Goal: Transaction & Acquisition: Purchase product/service

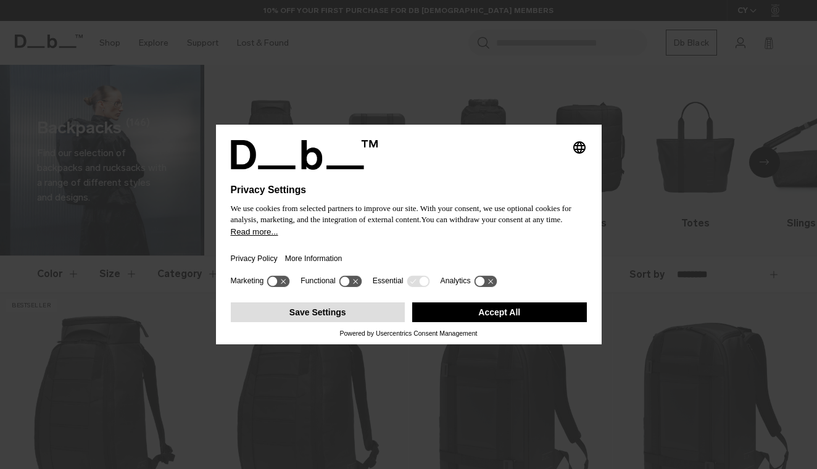
click at [333, 319] on button "Save Settings" at bounding box center [318, 313] width 175 height 20
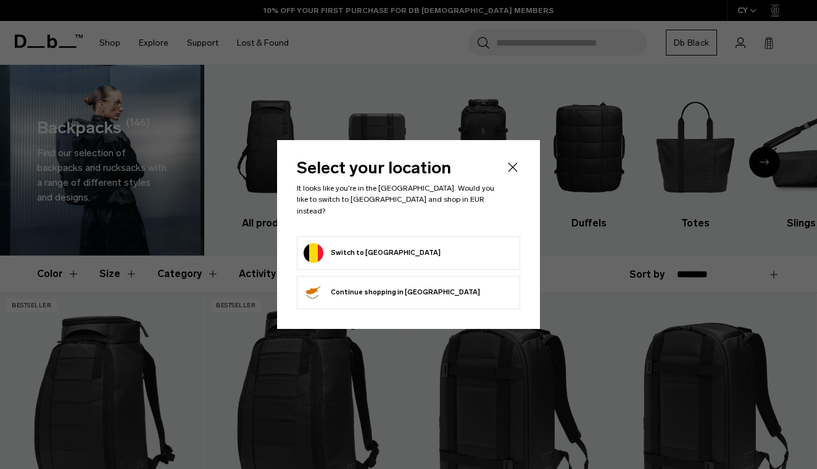
click at [365, 249] on button "Switch to Belgium" at bounding box center [372, 253] width 137 height 20
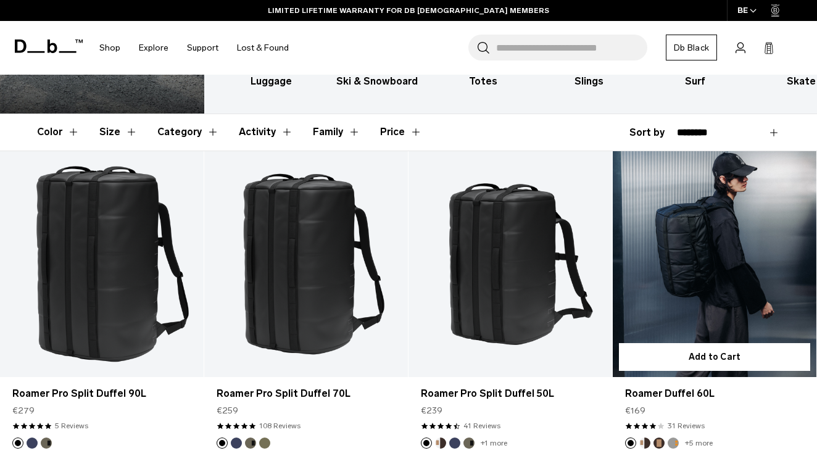
scroll to position [142, 0]
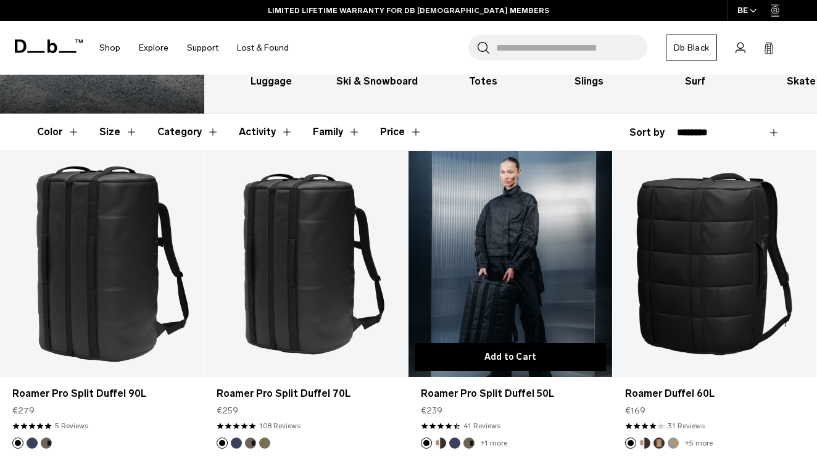
click at [519, 360] on button "Add to Cart" at bounding box center [510, 357] width 191 height 28
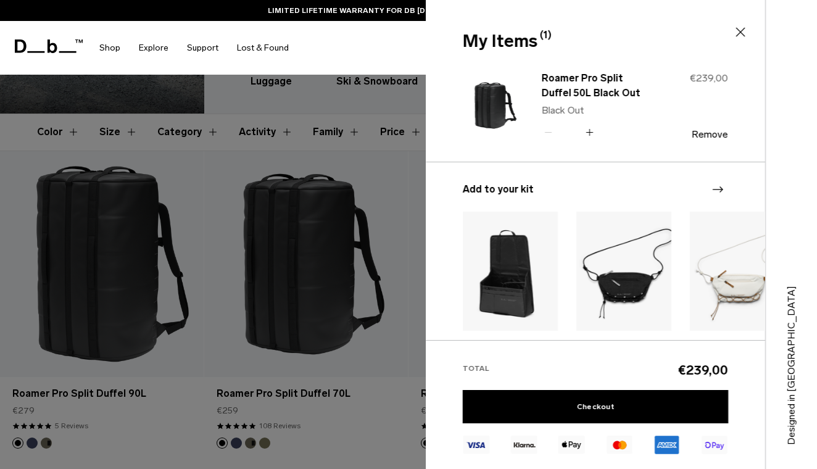
click at [484, 102] on img at bounding box center [492, 105] width 59 height 73
click at [745, 30] on icon at bounding box center [740, 32] width 15 height 15
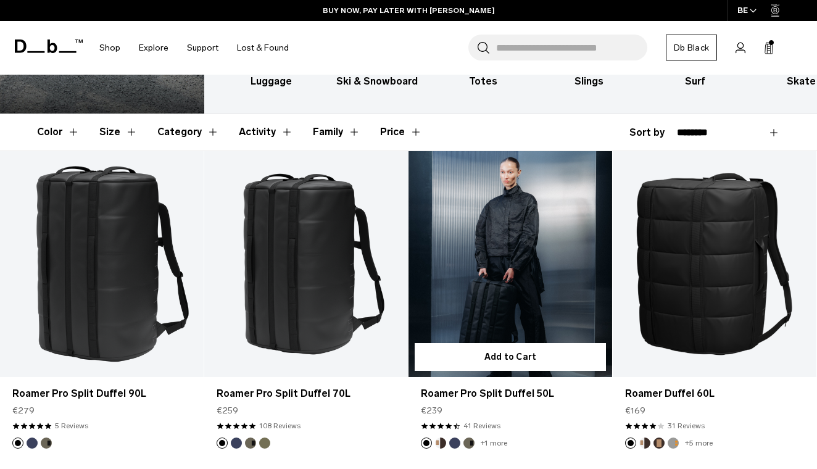
click at [474, 229] on link "Roamer Pro Split Duffel 50L" at bounding box center [511, 264] width 204 height 227
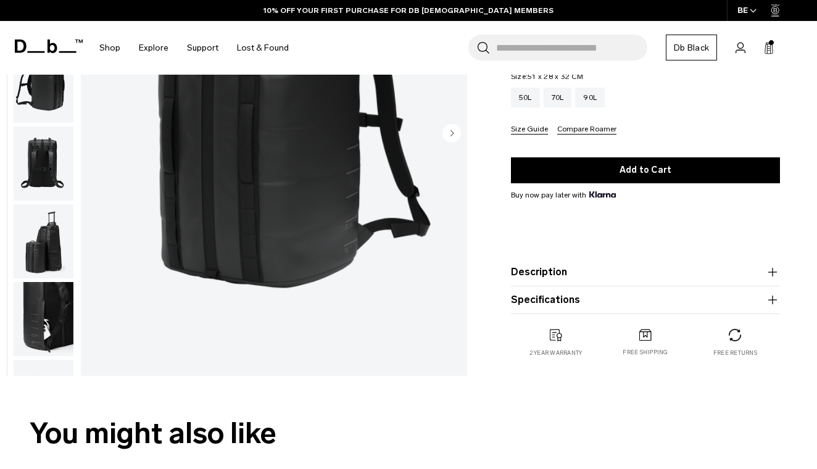
scroll to position [198, 0]
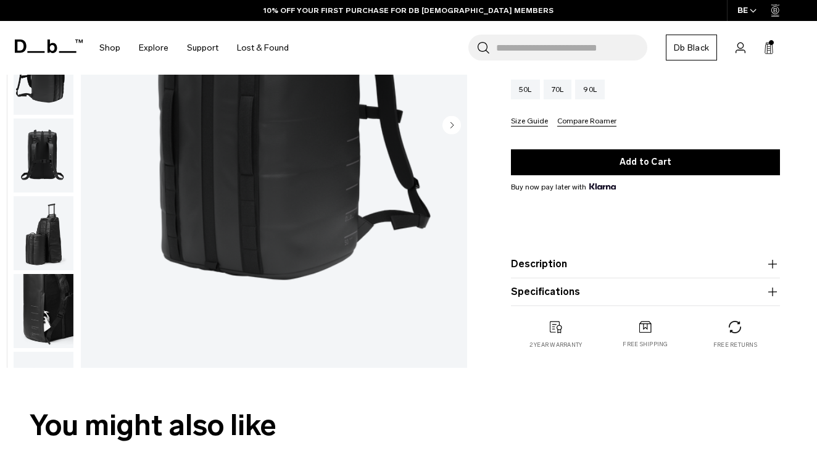
click at [37, 313] on img "button" at bounding box center [44, 311] width 60 height 74
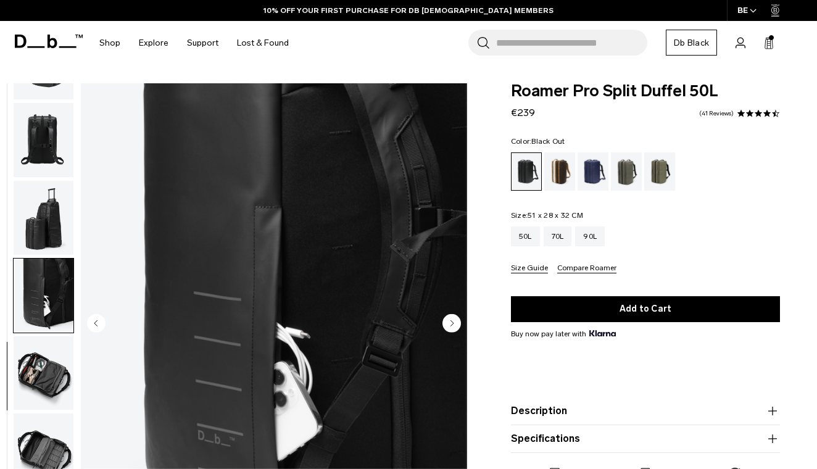
scroll to position [0, 0]
click at [44, 299] on img "button" at bounding box center [44, 296] width 60 height 74
